Goal: Complete application form

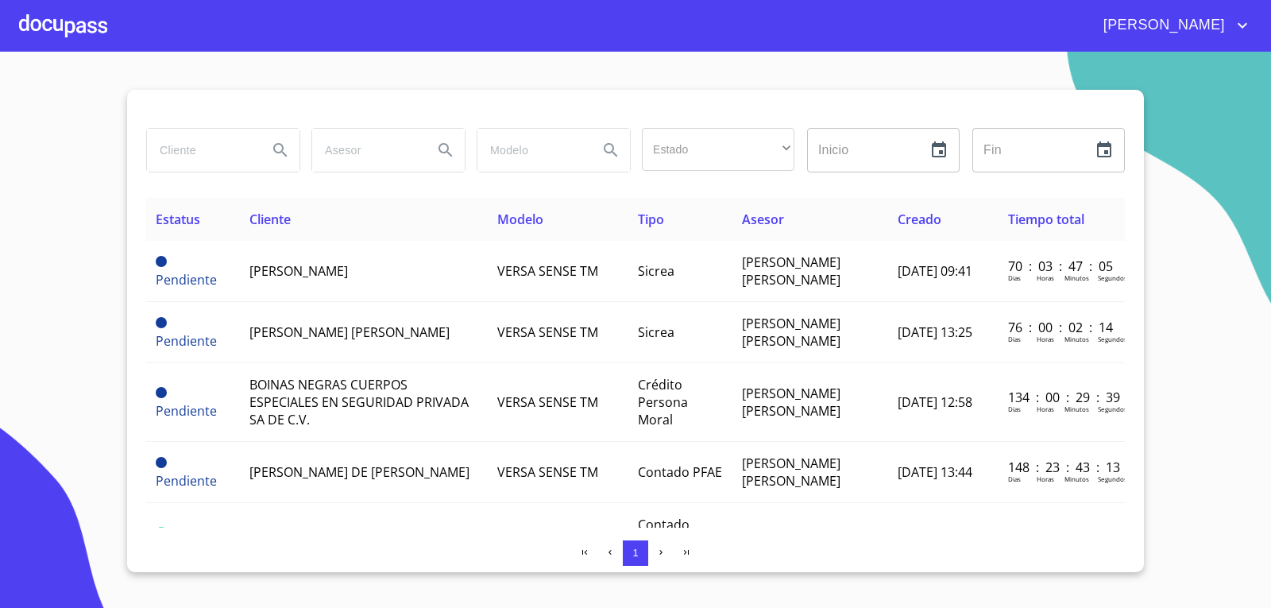
click at [234, 154] on input "search" at bounding box center [201, 150] width 108 height 43
type input "[PERSON_NAME]"
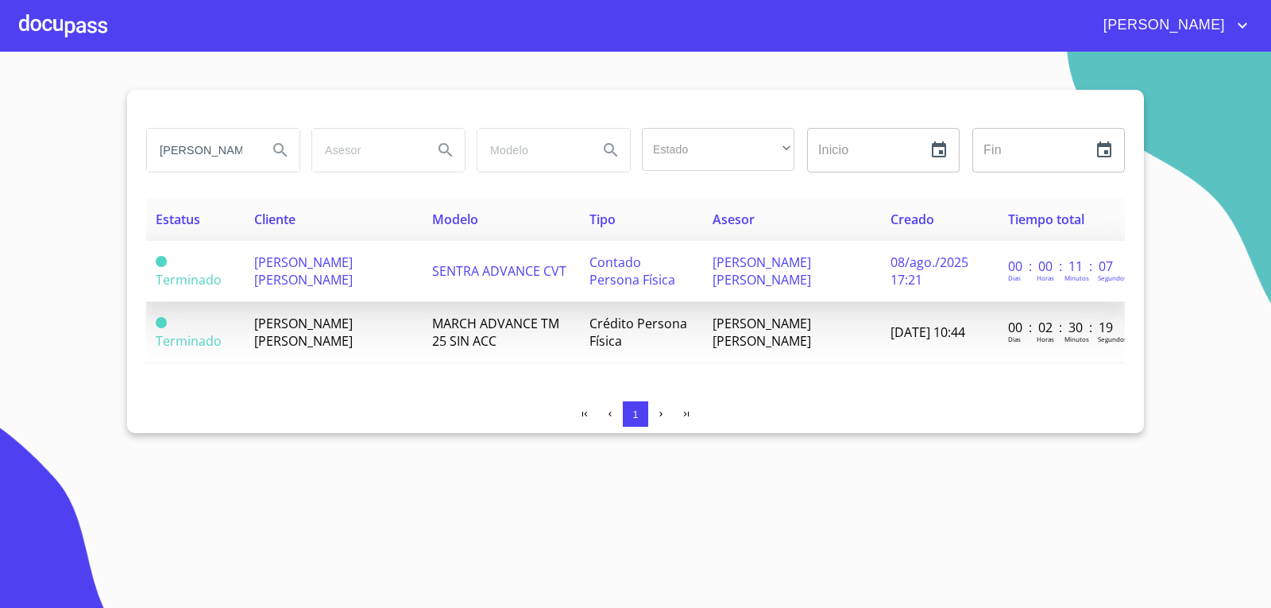
click at [317, 269] on span "[PERSON_NAME] [PERSON_NAME]" at bounding box center [303, 270] width 99 height 35
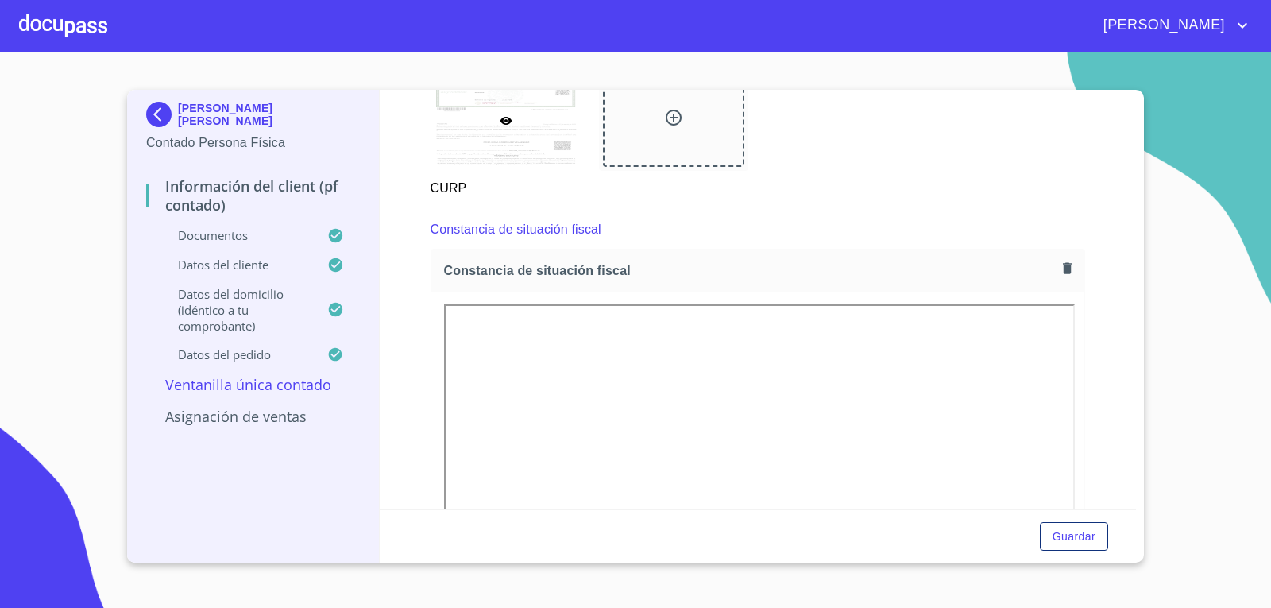
scroll to position [2145, 0]
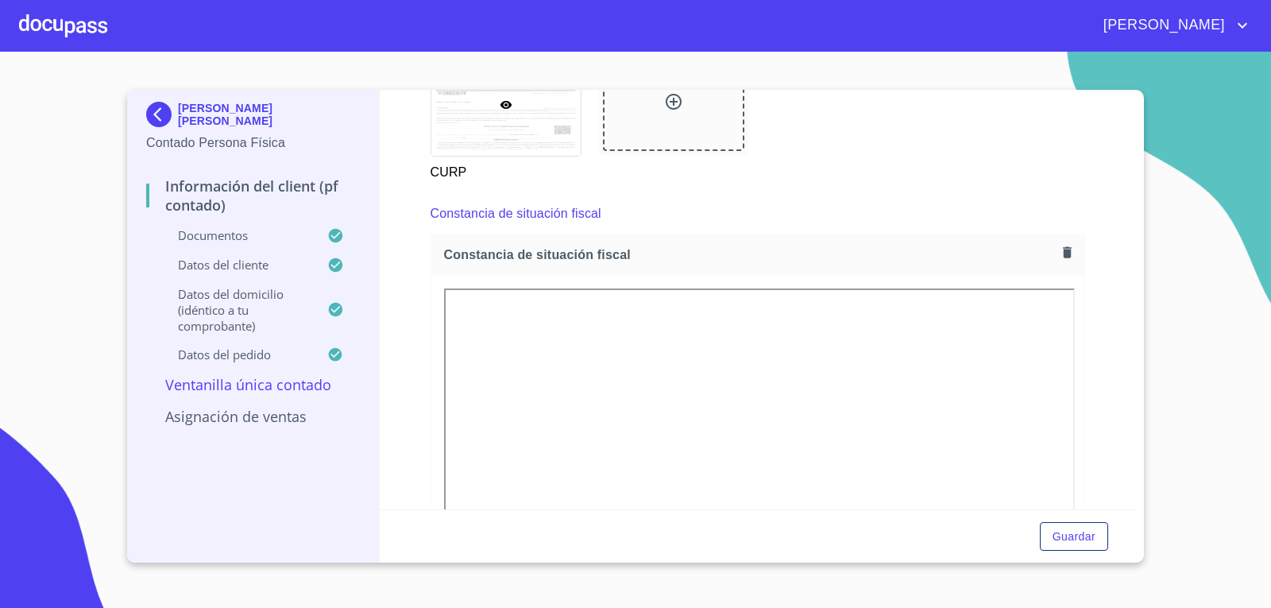
click at [1063, 255] on icon "button" at bounding box center [1067, 251] width 9 height 11
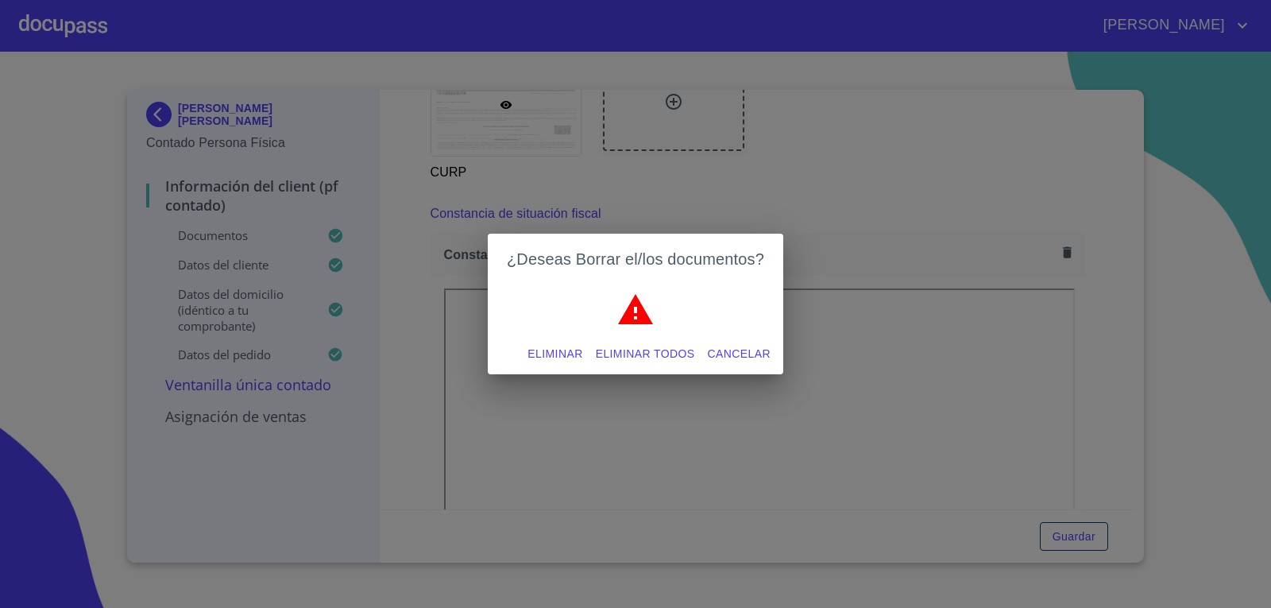
click at [647, 353] on span "Eliminar todos" at bounding box center [645, 354] width 99 height 20
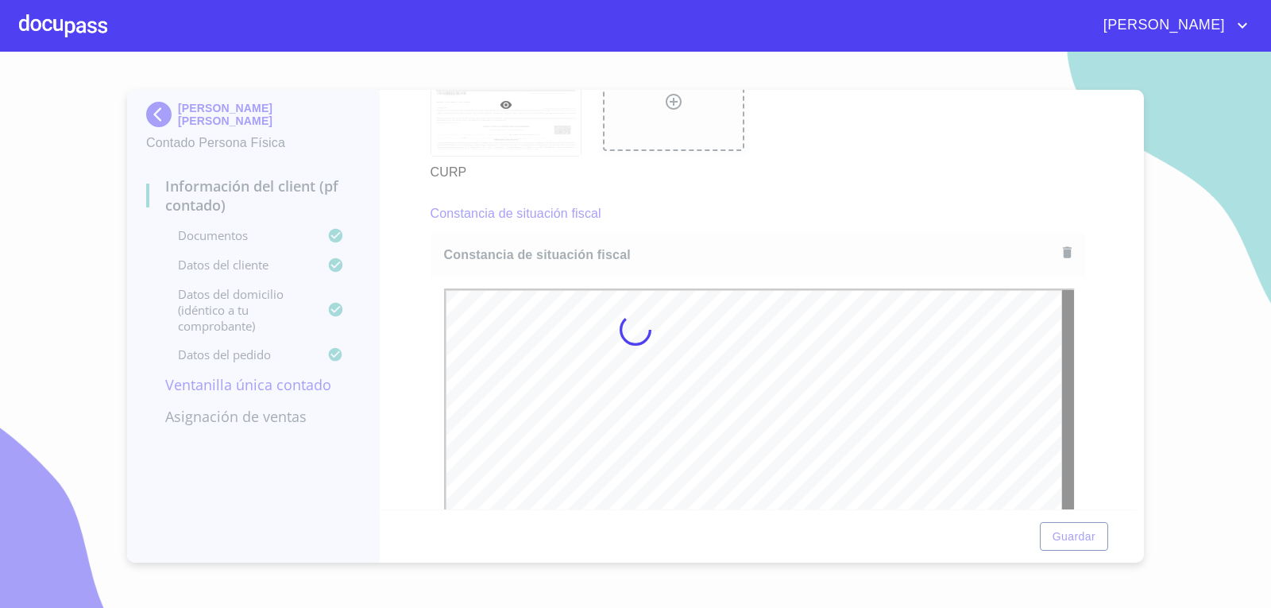
scroll to position [0, 0]
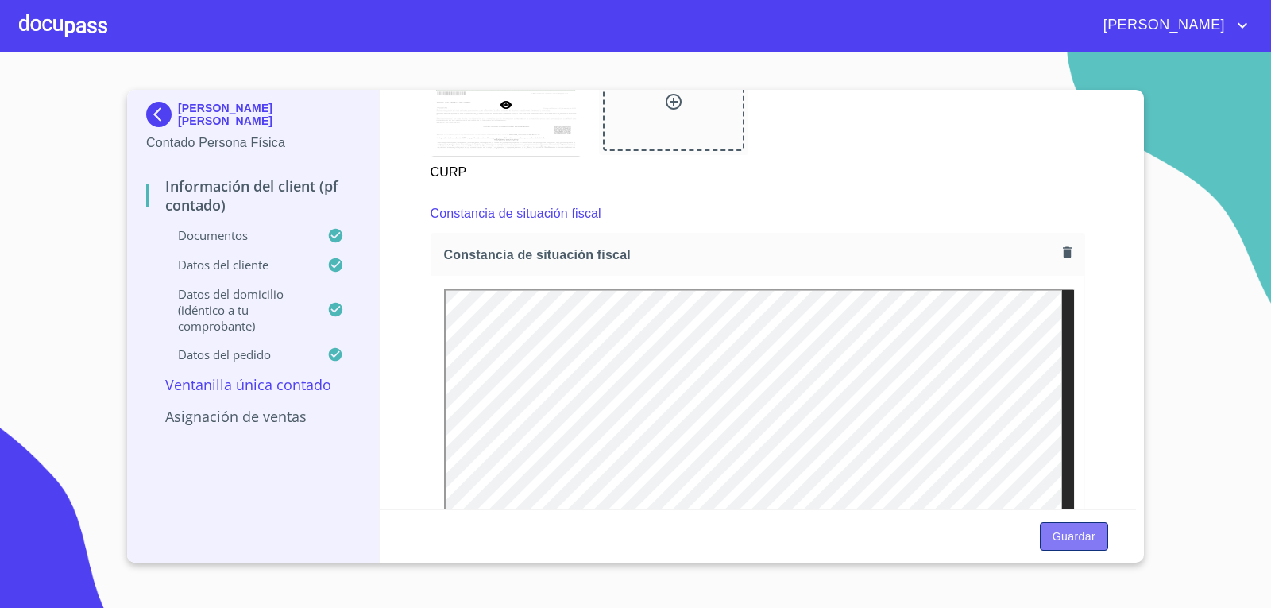
click at [1078, 533] on span "Guardar" at bounding box center [1074, 537] width 43 height 20
